Goal: Task Accomplishment & Management: Use online tool/utility

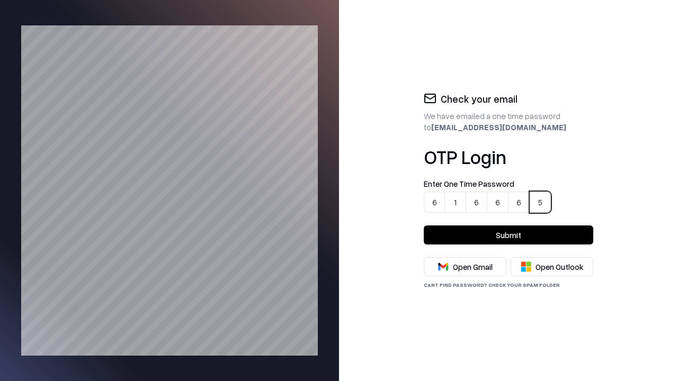
type input "******"
click at [509, 235] on button "Submit" at bounding box center [509, 235] width 170 height 19
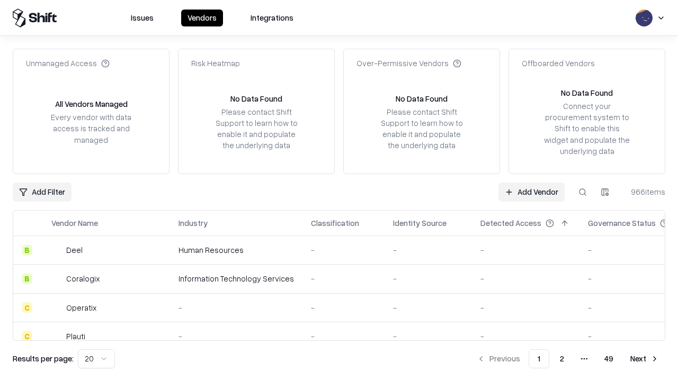
click at [532, 192] on link "Add Vendor" at bounding box center [532, 192] width 66 height 19
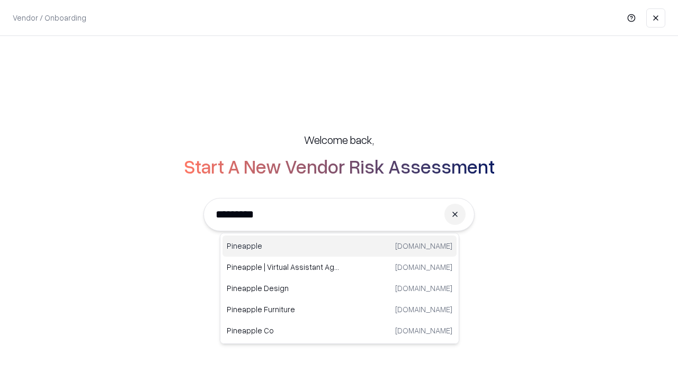
click at [340, 246] on div "Pineapple [DOMAIN_NAME]" at bounding box center [340, 246] width 234 height 21
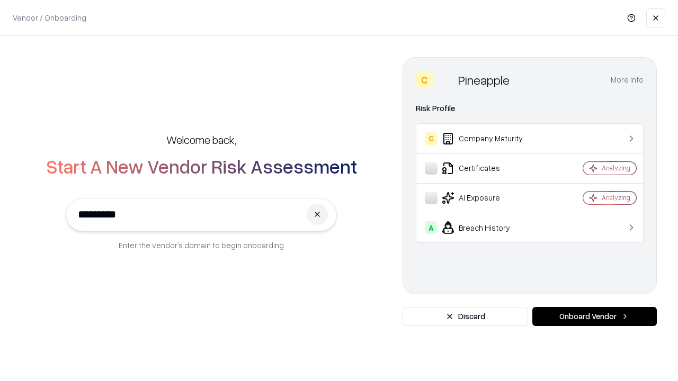
type input "*********"
click at [594, 317] on button "Onboard Vendor" at bounding box center [594, 316] width 124 height 19
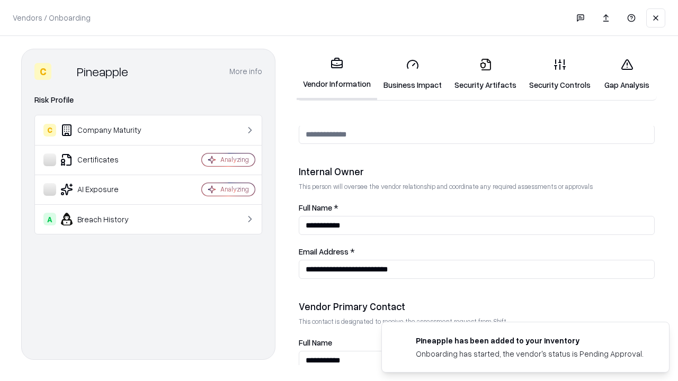
scroll to position [549, 0]
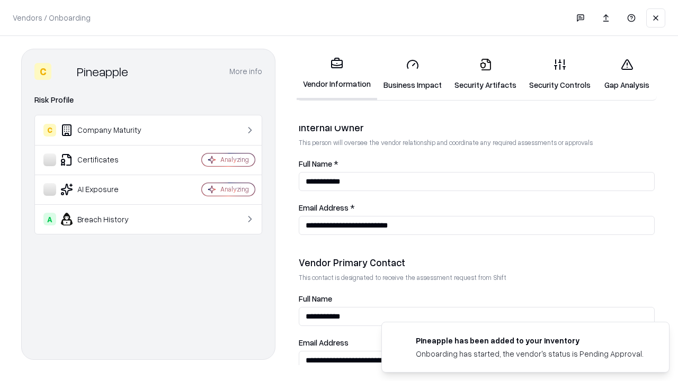
click at [479, 74] on link "Security Artifacts" at bounding box center [485, 74] width 75 height 49
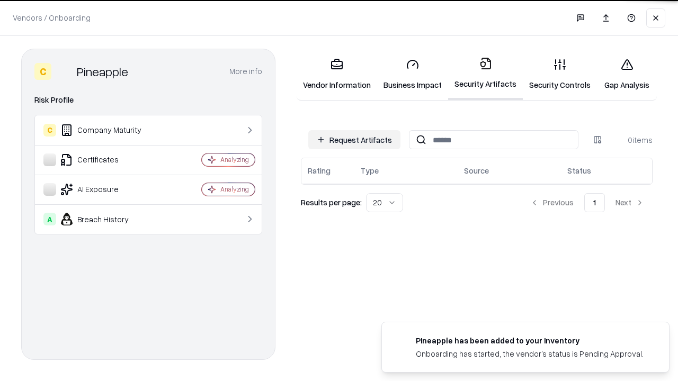
click at [356, 140] on button "Request Artifacts" at bounding box center [354, 139] width 92 height 19
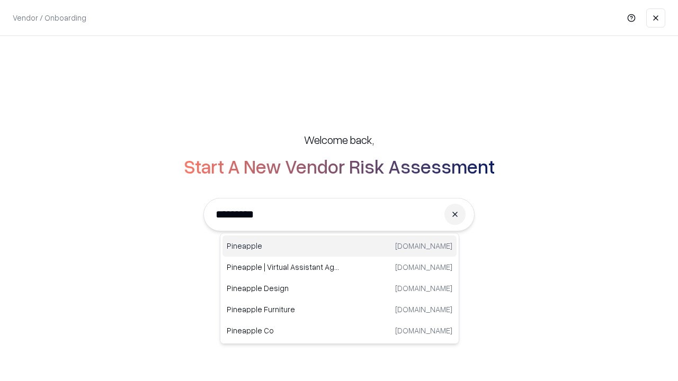
click at [340, 246] on div "Pineapple [DOMAIN_NAME]" at bounding box center [340, 246] width 234 height 21
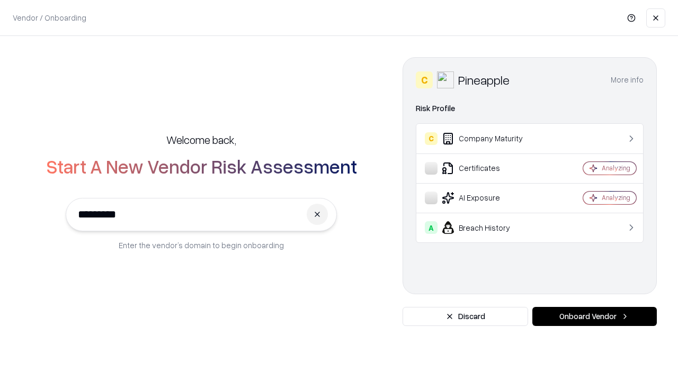
type input "*********"
click at [594, 317] on button "Onboard Vendor" at bounding box center [594, 316] width 124 height 19
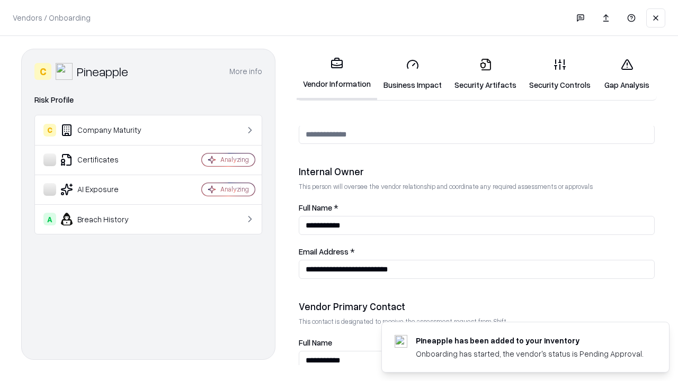
scroll to position [549, 0]
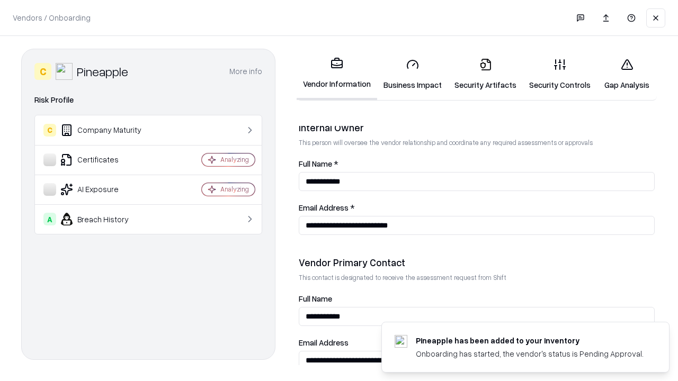
click at [622, 74] on link "Gap Analysis" at bounding box center [627, 74] width 60 height 49
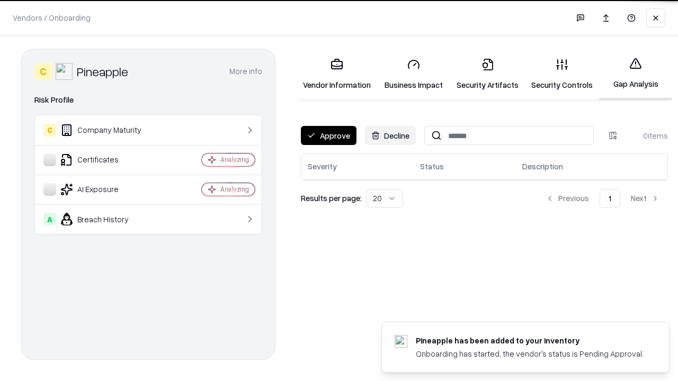
click at [328, 136] on button "Approve" at bounding box center [329, 135] width 56 height 19
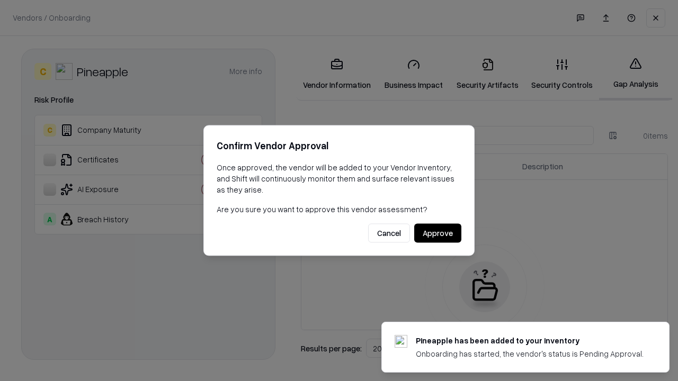
click at [438, 233] on button "Approve" at bounding box center [437, 233] width 47 height 19
